Goal: Task Accomplishment & Management: Complete application form

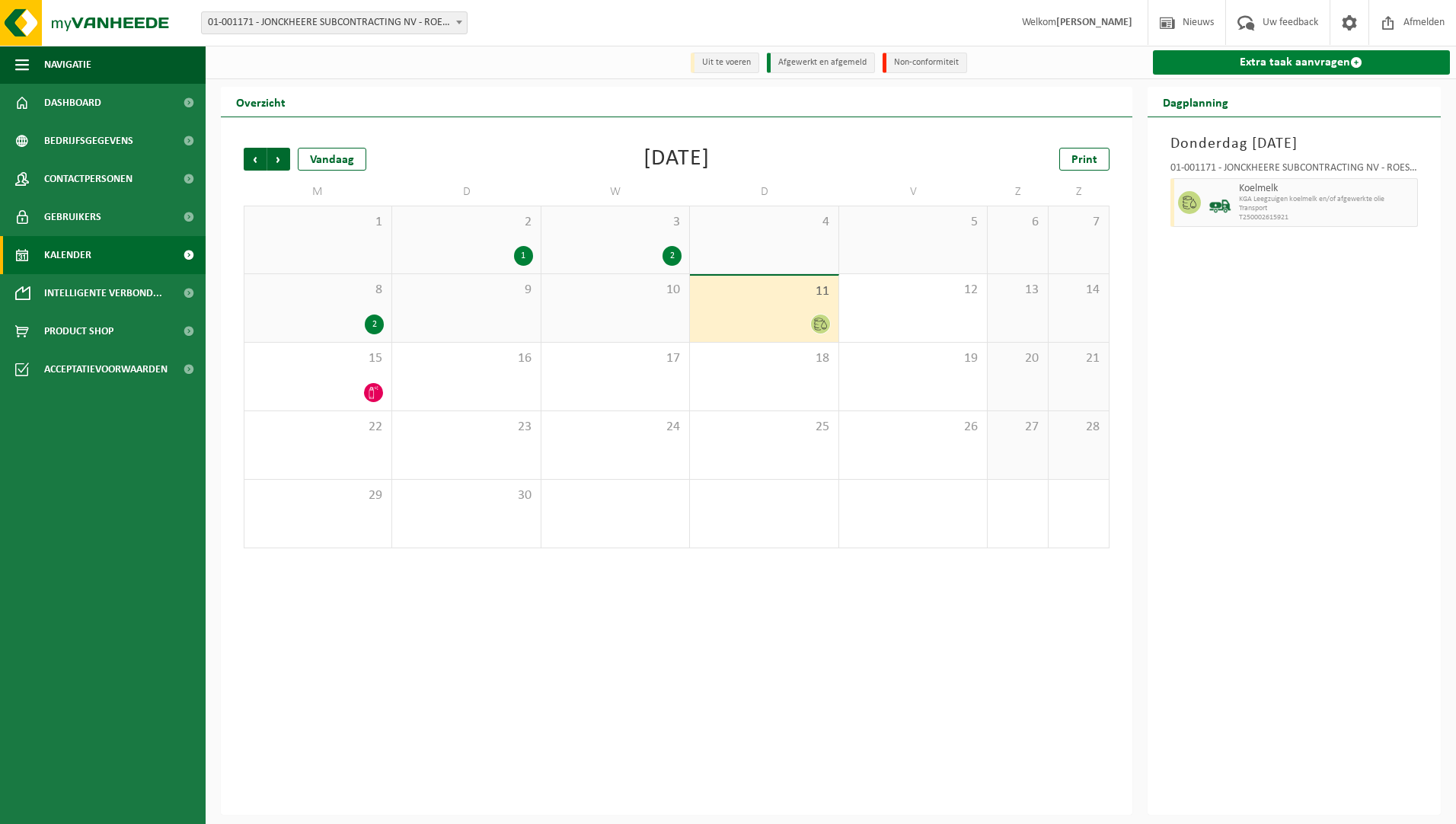
click at [1328, 54] on link "Extra taak aanvragen" at bounding box center [1301, 63] width 298 height 24
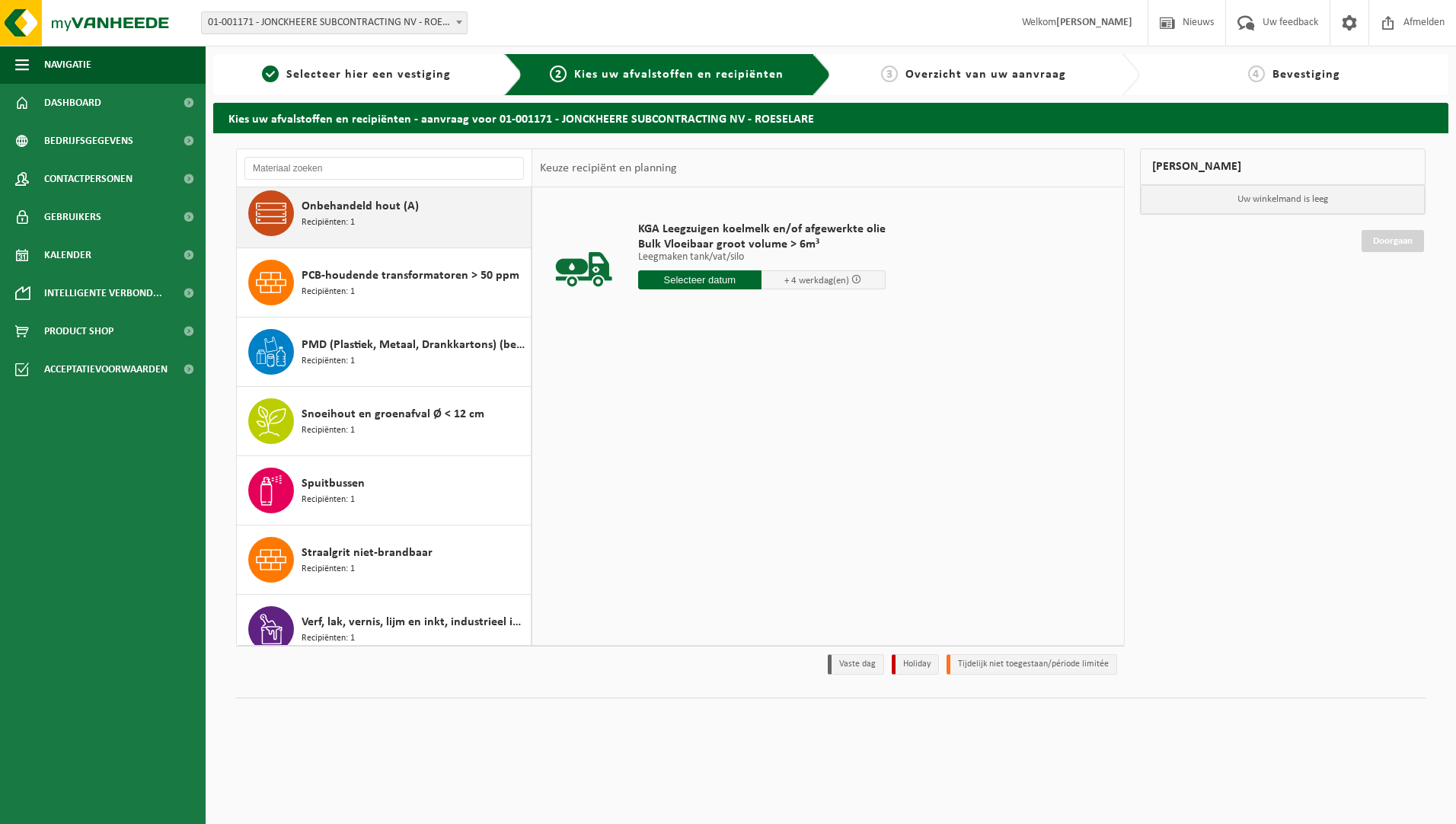
scroll to position [1066, 0]
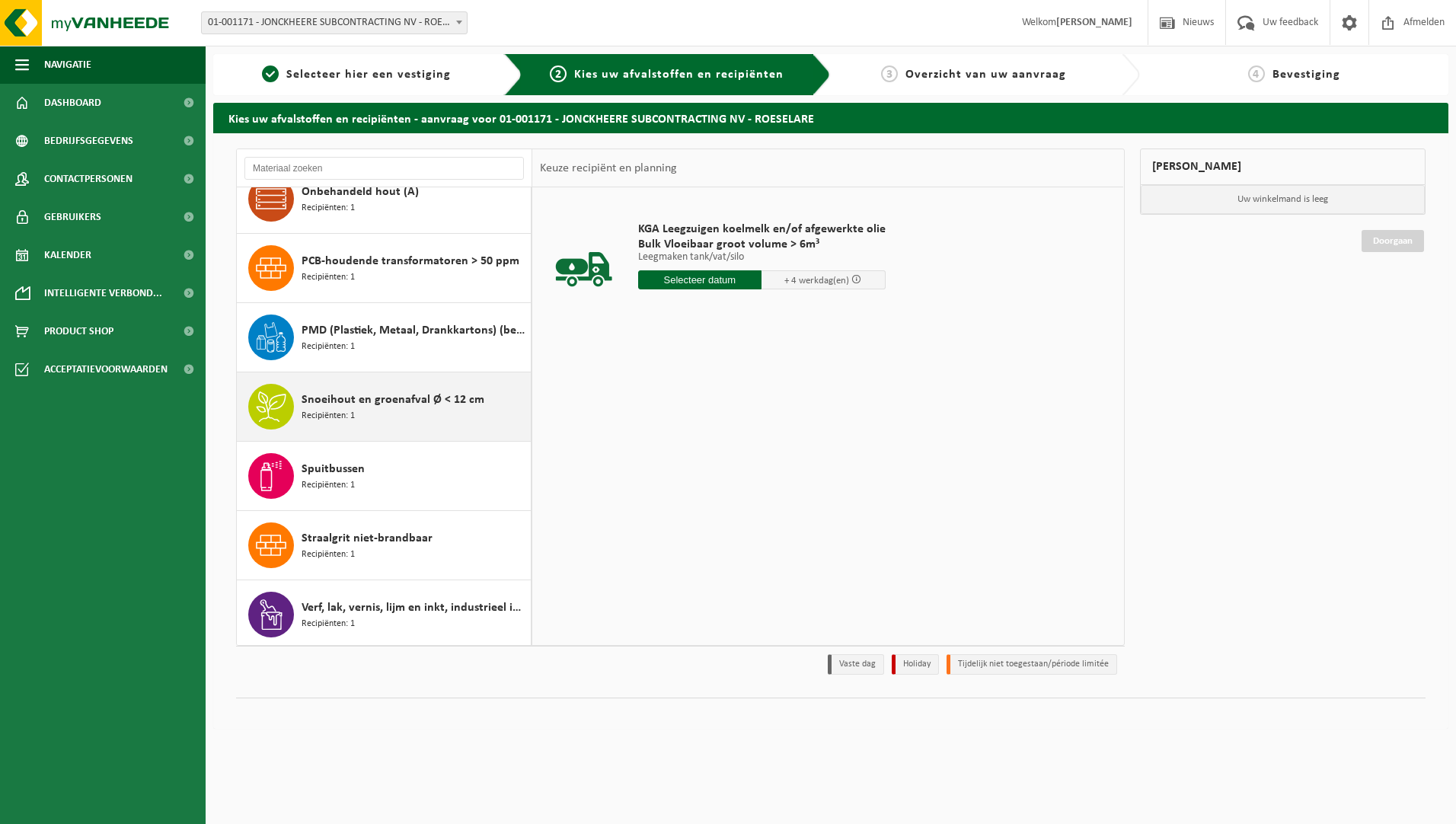
click at [400, 407] on div "Snoeihout en groenafval Ø < 12 cm Recipiënten: 1" at bounding box center [414, 407] width 225 height 45
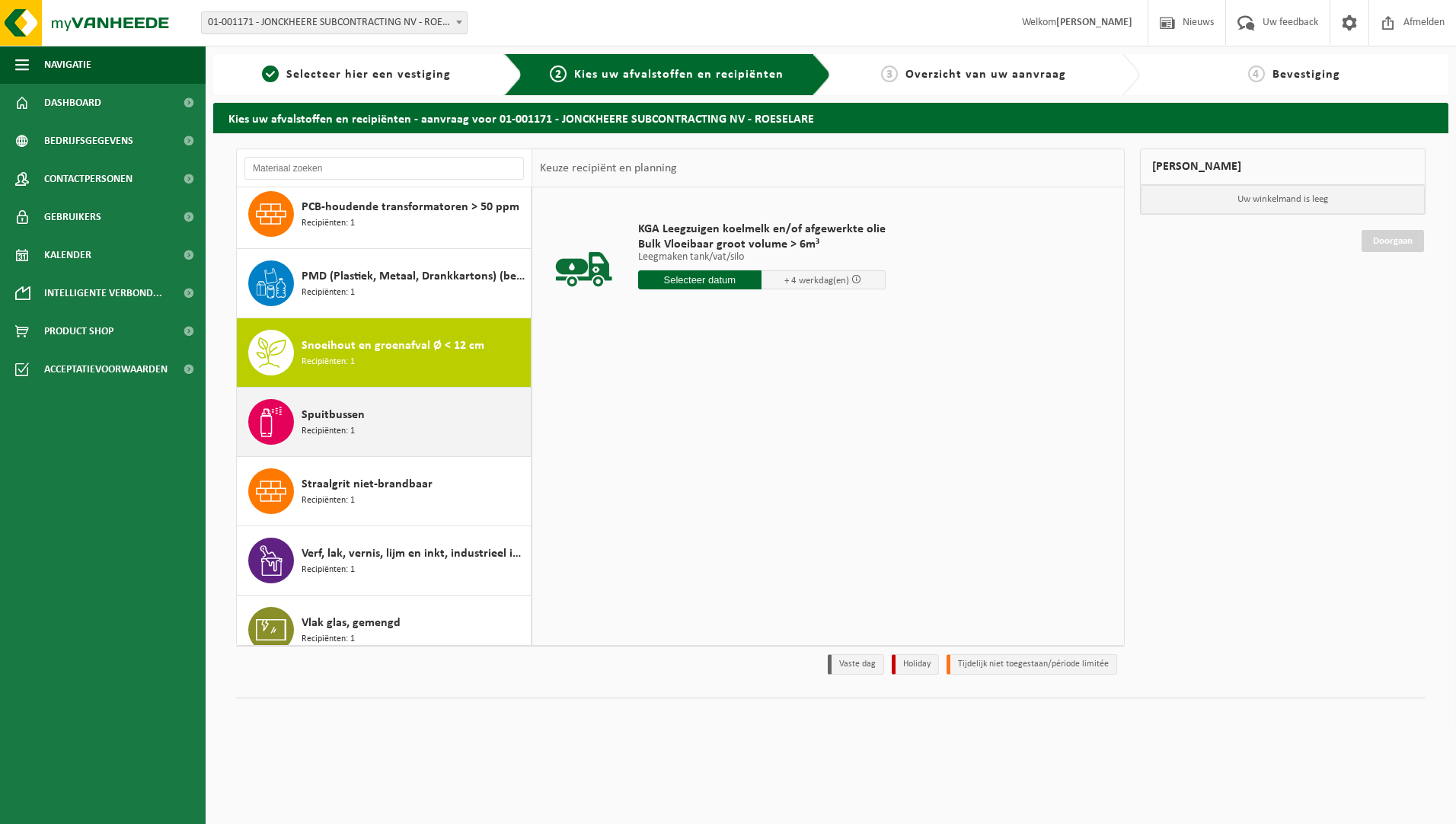
scroll to position [1136, 0]
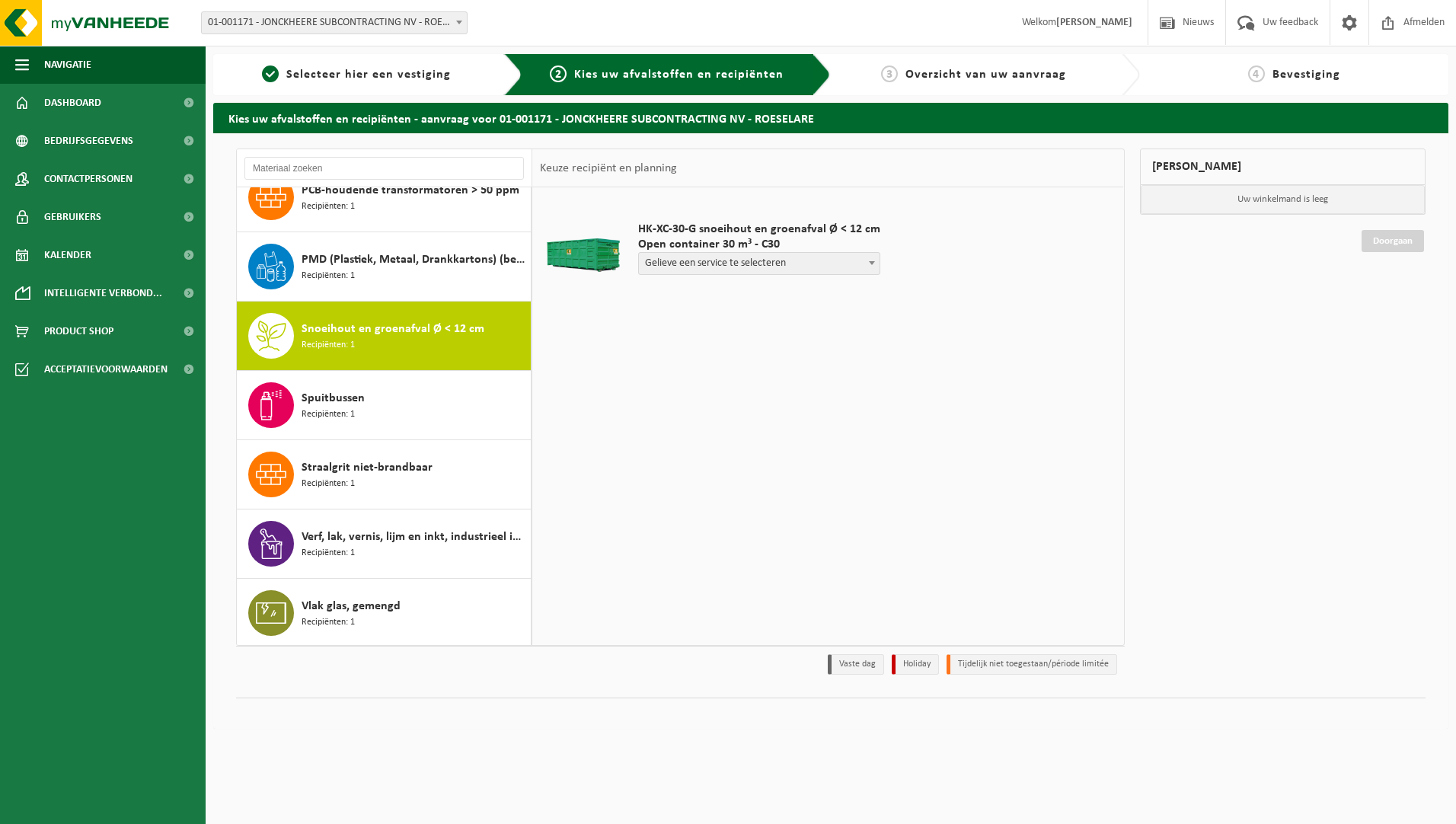
click at [760, 250] on span "Open container 30 m³ - C30" at bounding box center [759, 244] width 242 height 15
click at [766, 259] on span "Gelieve een service te selecteren" at bounding box center [759, 264] width 241 height 21
select select "P2PL-VEL-098237_HK-XC-30-GN-00_04-000146_46"
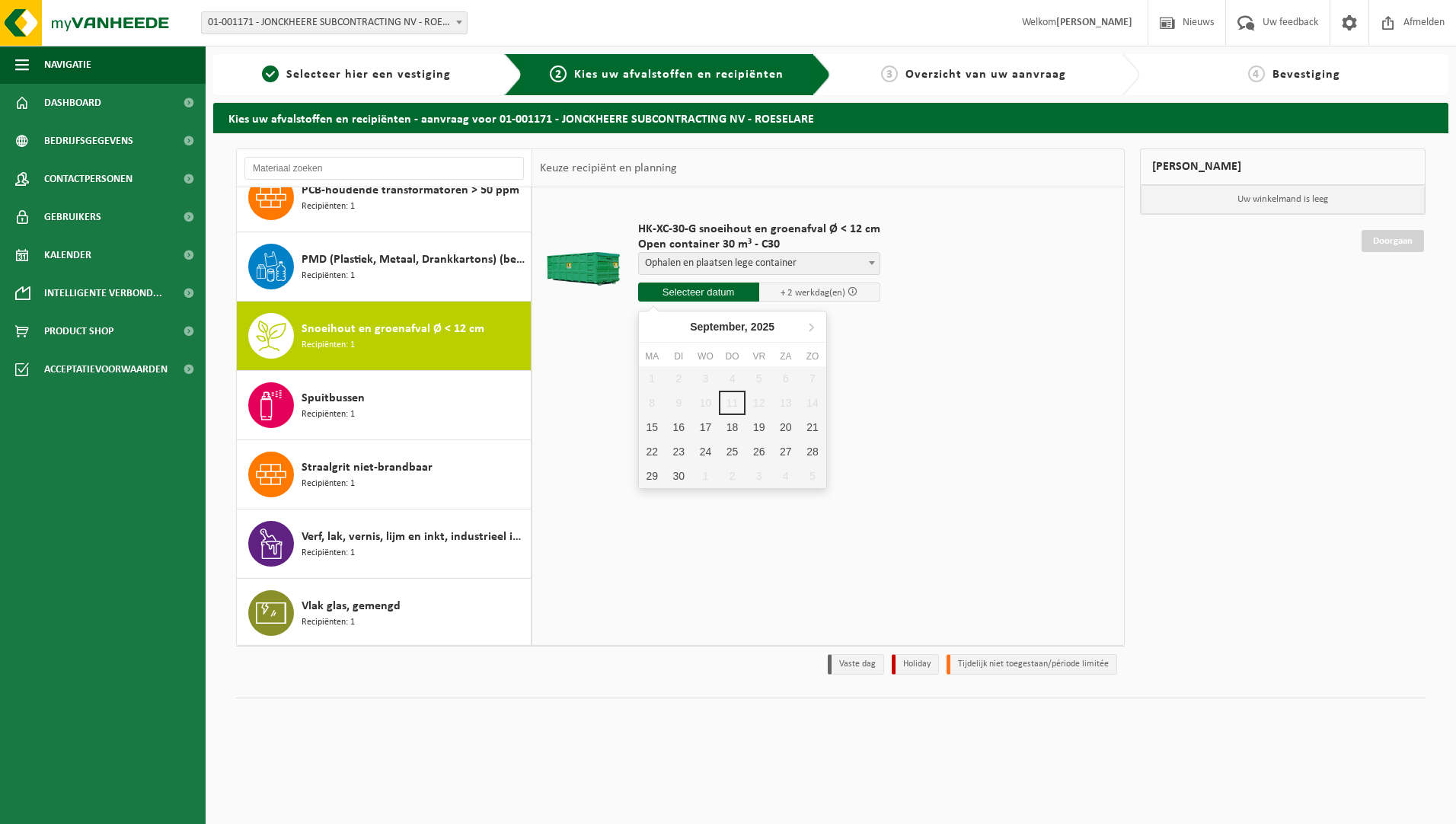
click at [707, 294] on input "text" at bounding box center [698, 292] width 121 height 19
click at [653, 433] on div "15" at bounding box center [652, 427] width 27 height 24
type input "Van 2025-09-15"
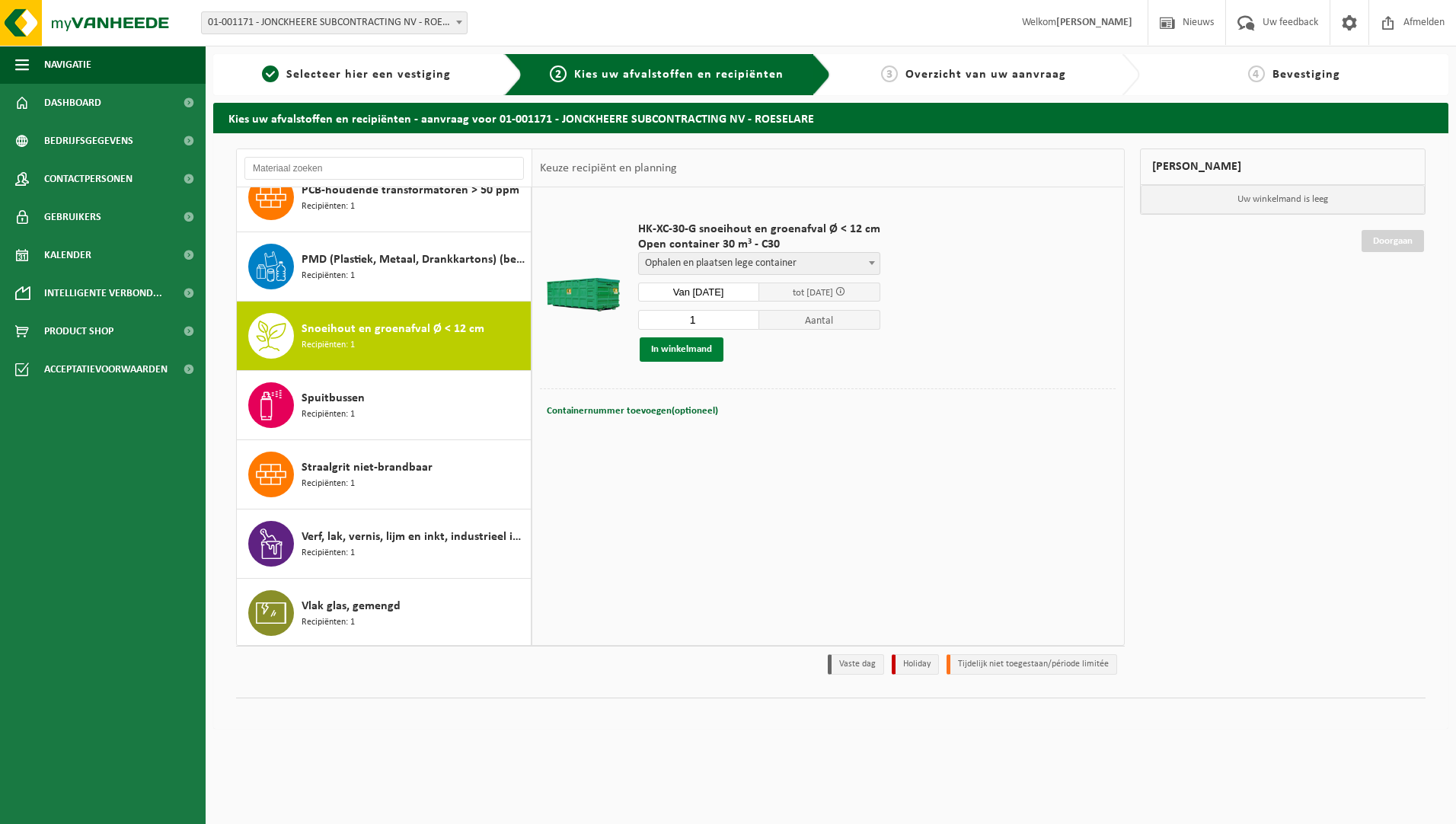
click at [695, 347] on button "In winkelmand" at bounding box center [682, 349] width 84 height 24
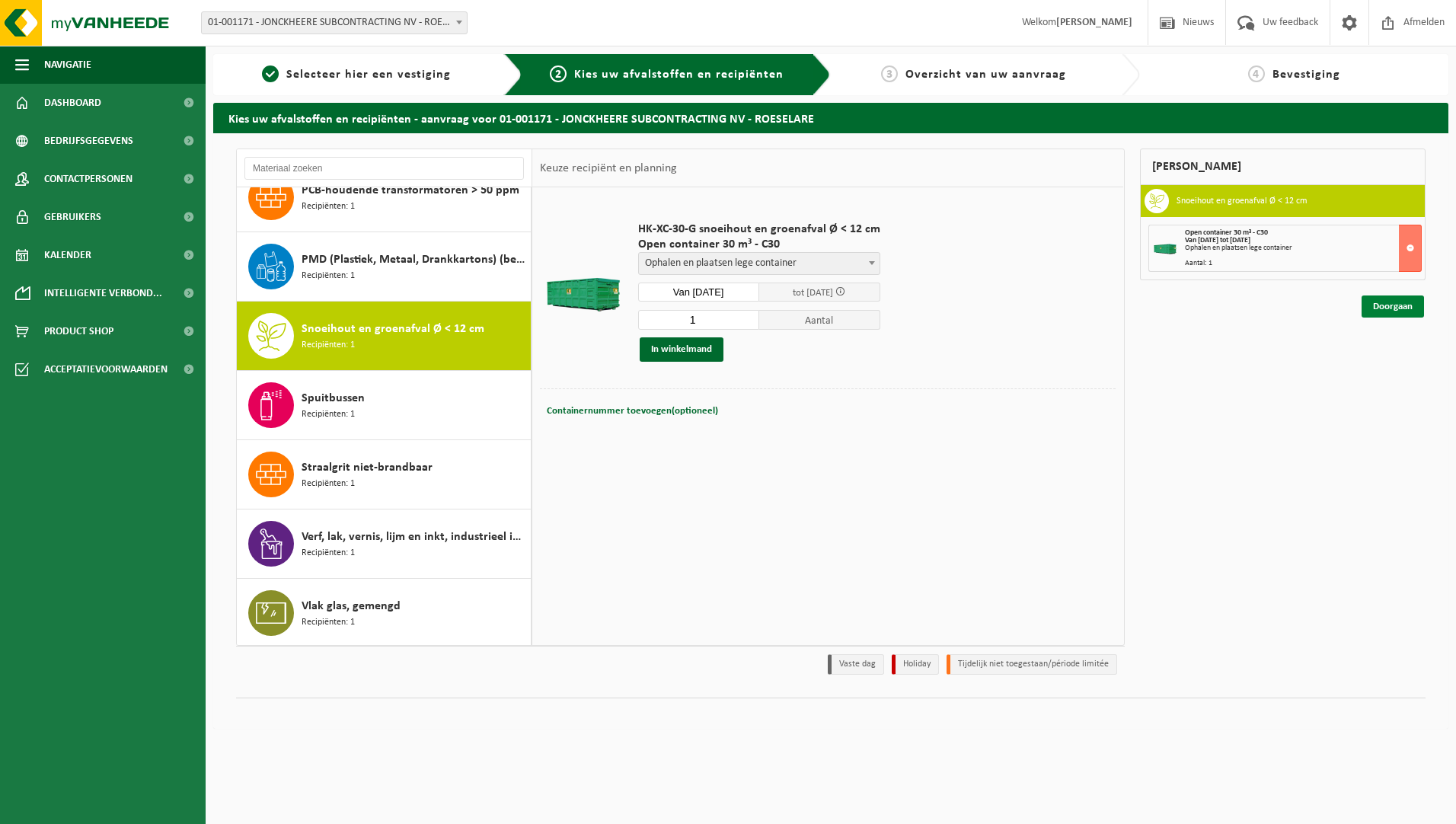
click at [1399, 305] on link "Doorgaan" at bounding box center [1393, 306] width 63 height 22
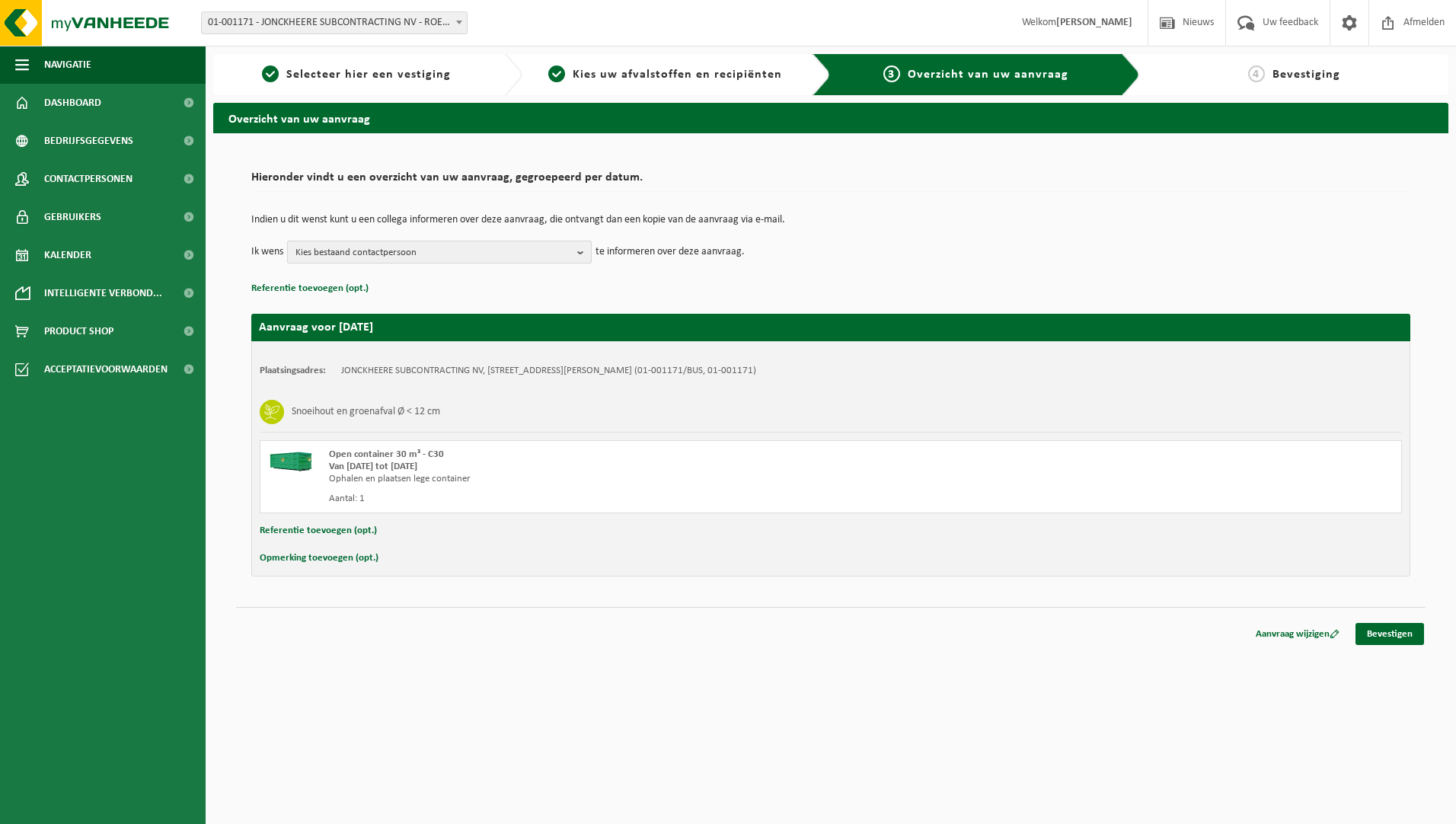
click at [332, 251] on span "Kies bestaand contactpersoon" at bounding box center [433, 253] width 276 height 23
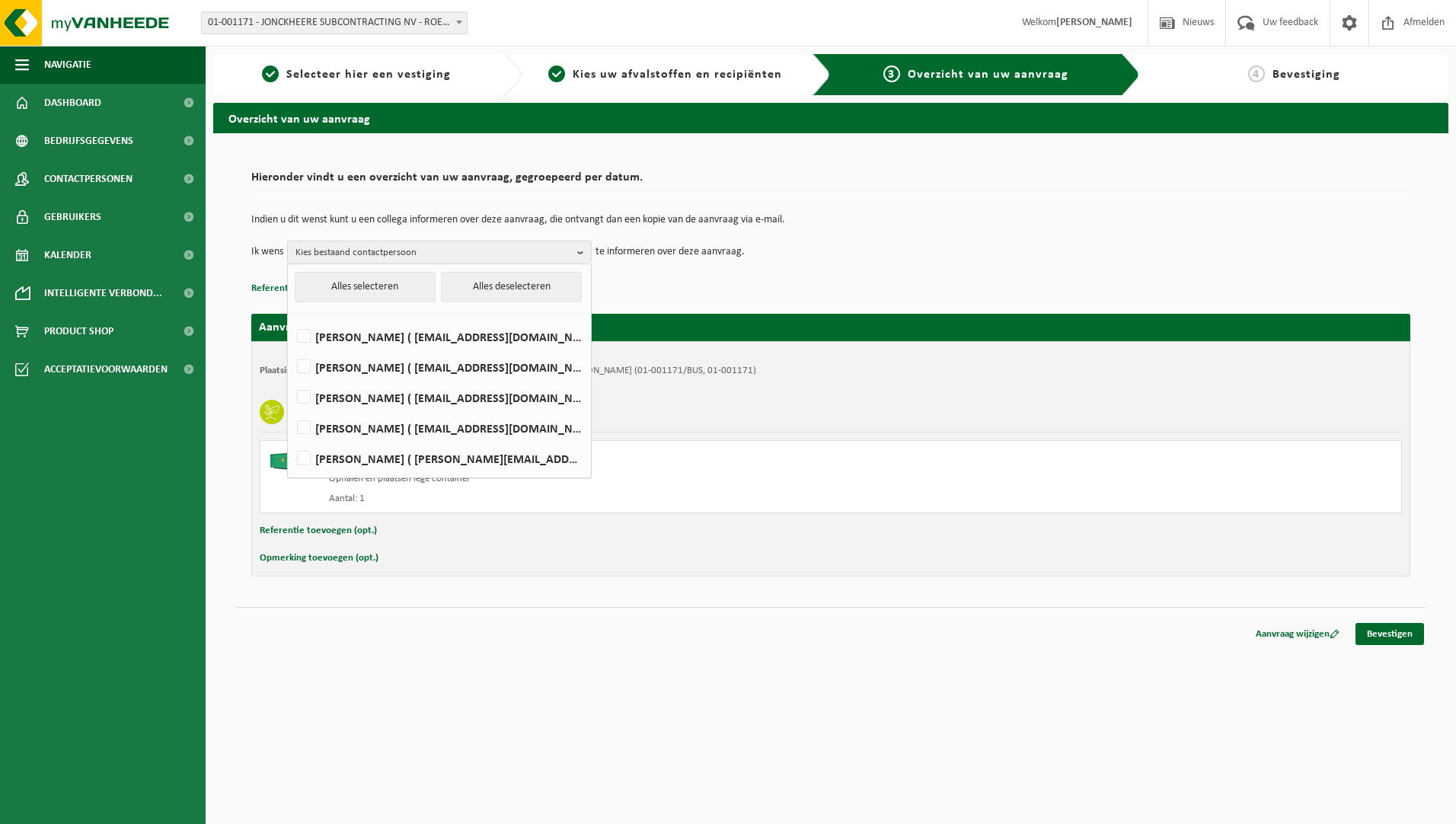
click at [852, 293] on p "Referentie toevoegen (opt.)" at bounding box center [831, 288] width 1159 height 20
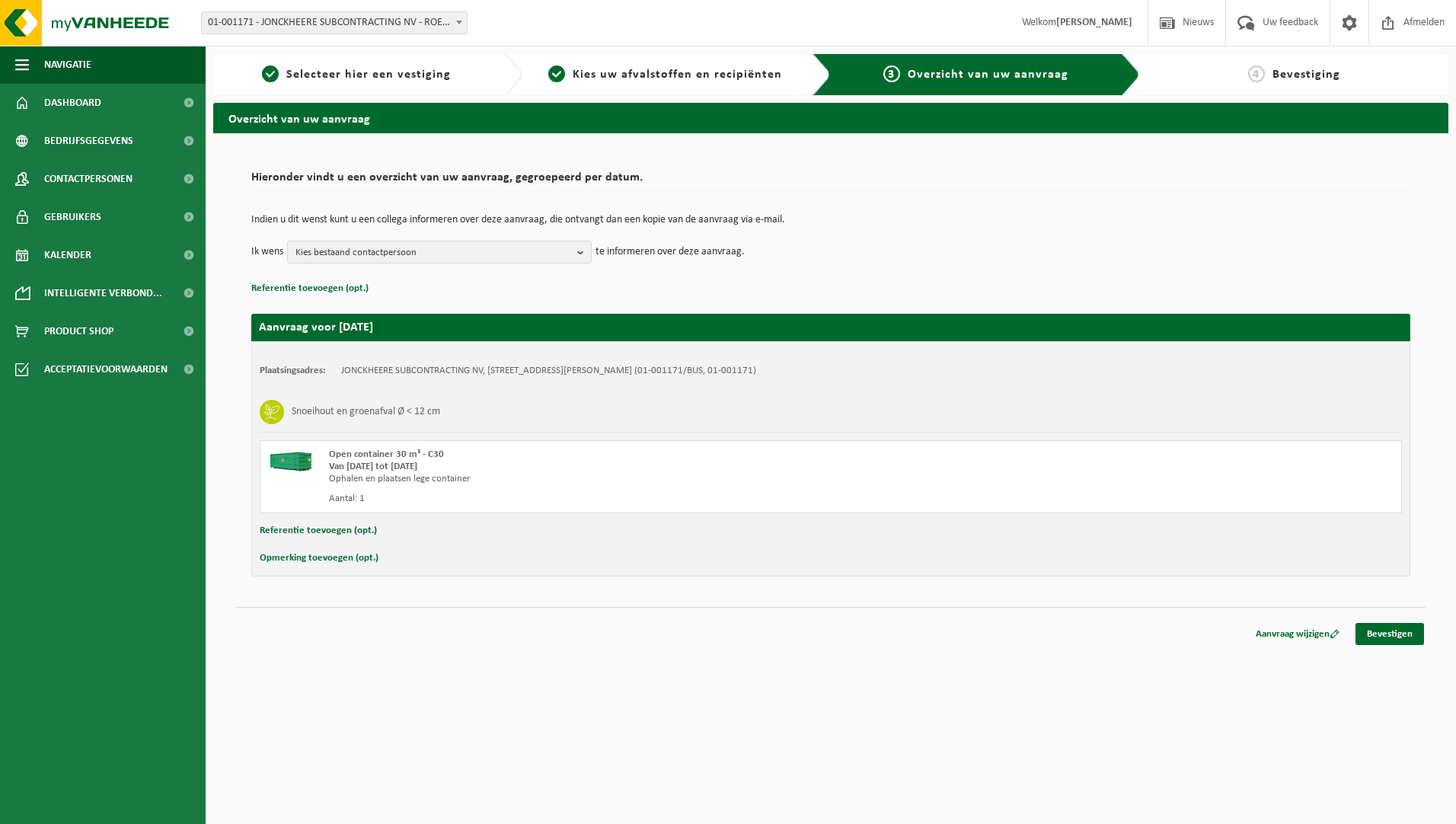
click at [330, 556] on button "Opmerking toevoegen (opt.)" at bounding box center [319, 558] width 119 height 20
click at [415, 559] on input "text" at bounding box center [861, 560] width 1053 height 23
type input "Gelieve de lege container tegen het snoeihout te plaatsen om de afstand te bepe…"
click at [1426, 644] on div "Overzicht van uw aanvraag Hieronder vindt u een overzicht van uw aanvraag, gegr…" at bounding box center [831, 376] width 1250 height 546
drag, startPoint x: 1426, startPoint y: 644, endPoint x: 1392, endPoint y: 634, distance: 35.4
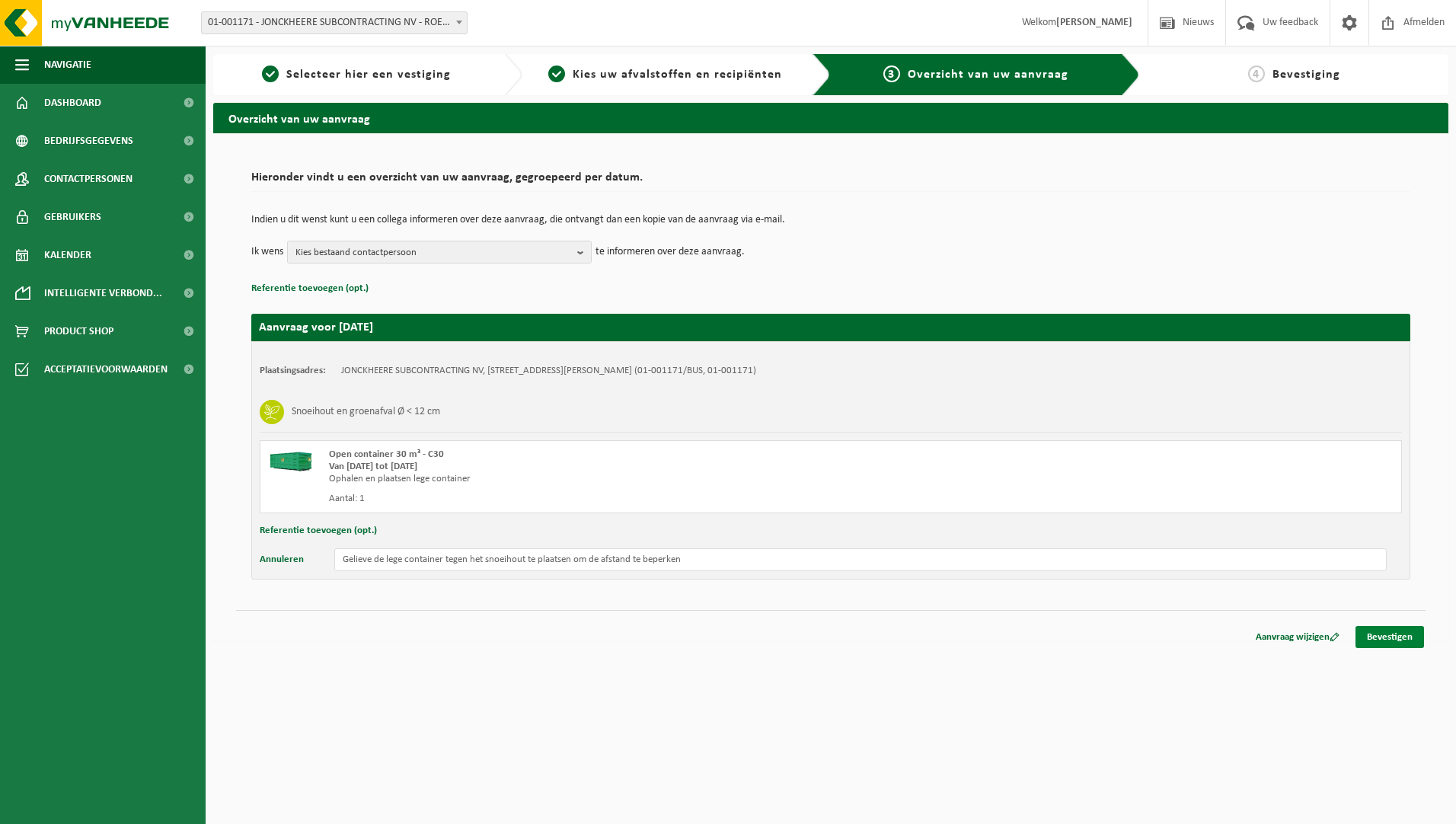
click at [1392, 634] on link "Bevestigen" at bounding box center [1390, 636] width 69 height 22
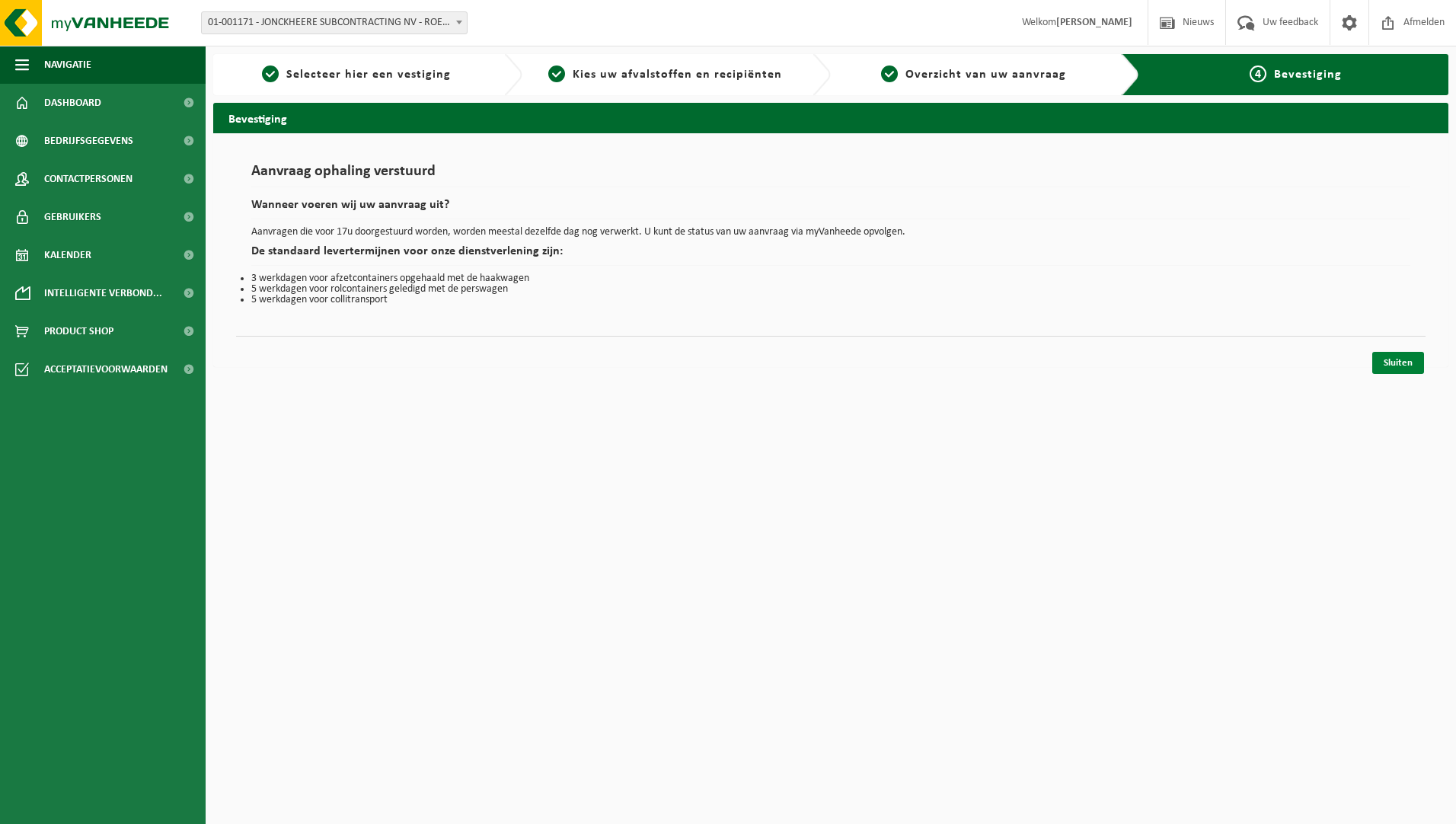
click at [1389, 358] on link "Sluiten" at bounding box center [1398, 362] width 52 height 22
